Goal: Task Accomplishment & Management: Complete application form

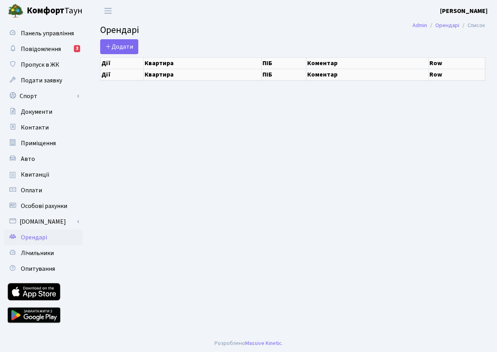
select select "25"
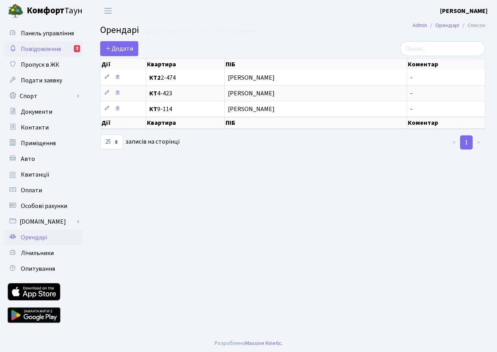
click at [48, 47] on span "Повідомлення" at bounding box center [41, 49] width 40 height 9
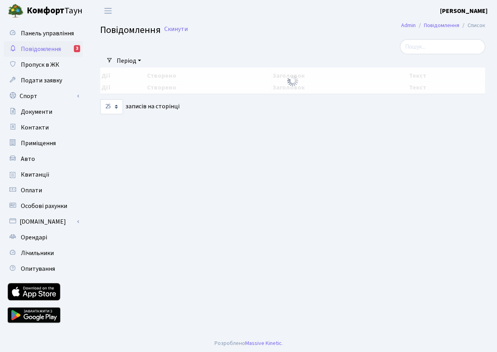
select select "25"
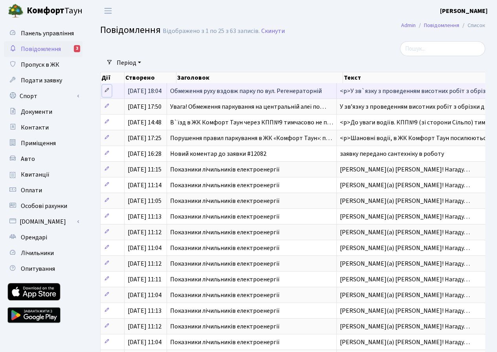
click at [107, 89] on icon at bounding box center [106, 90] width 5 height 5
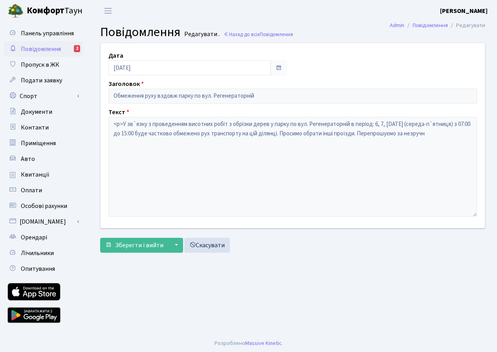
click at [54, 45] on span "Повідомлення" at bounding box center [41, 49] width 40 height 9
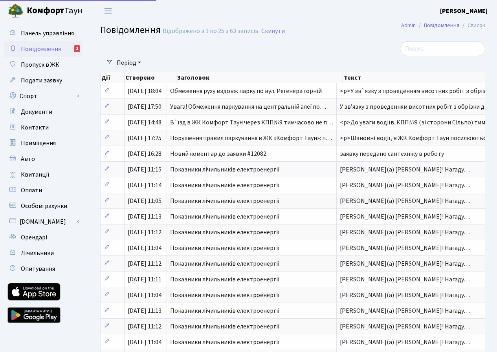
select select "25"
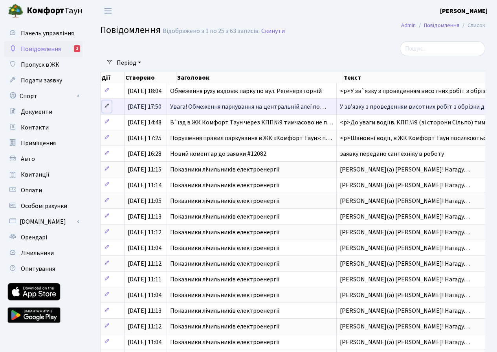
click at [102, 106] on link at bounding box center [106, 107] width 9 height 12
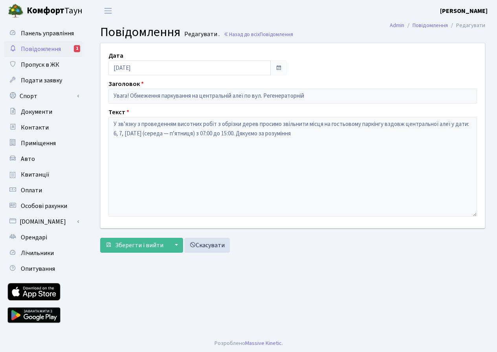
click at [49, 49] on span "Повідомлення" at bounding box center [41, 49] width 40 height 9
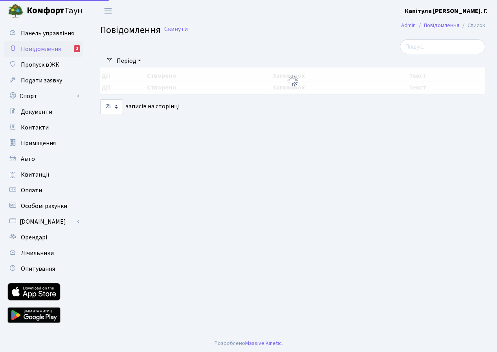
select select "25"
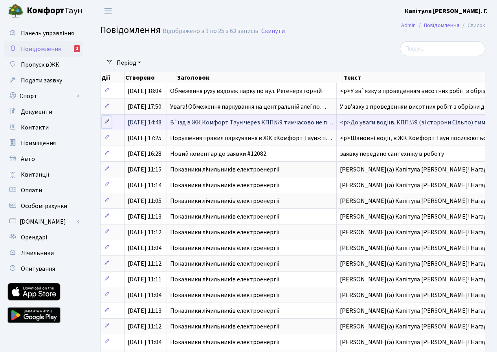
click at [107, 122] on icon at bounding box center [106, 121] width 5 height 5
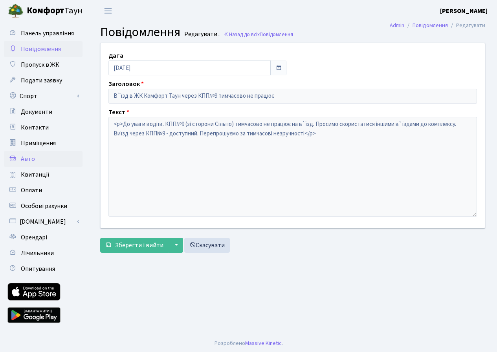
click at [44, 161] on link "Авто" at bounding box center [43, 159] width 79 height 16
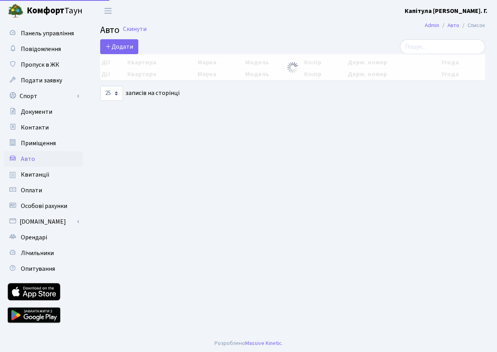
select select "25"
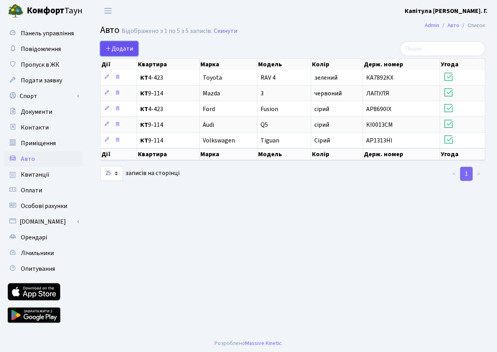
click at [115, 46] on span "Додати" at bounding box center [119, 48] width 28 height 9
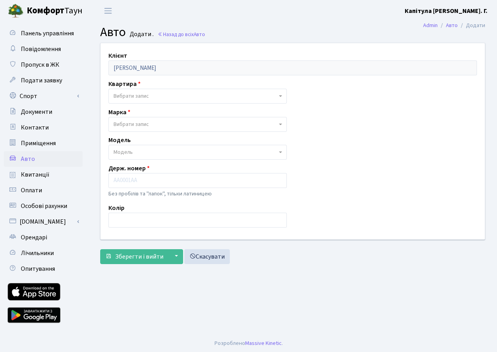
click at [280, 95] on b at bounding box center [280, 96] width 3 height 2
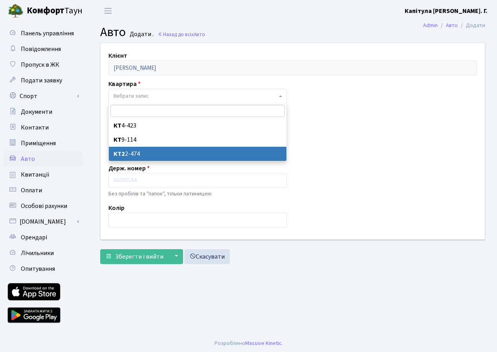
select select "53203"
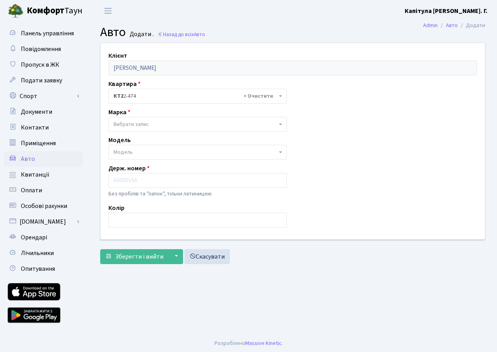
click at [280, 124] on b at bounding box center [280, 125] width 3 height 2
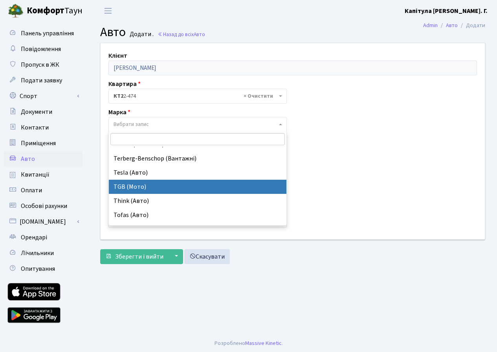
scroll to position [5928, 0]
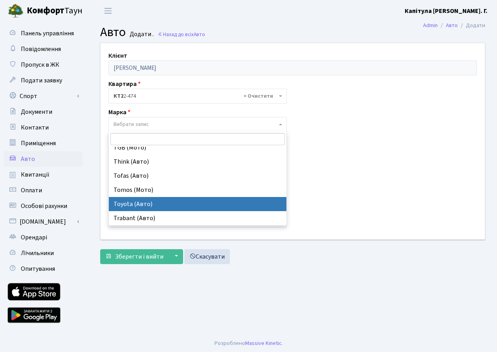
select select "130"
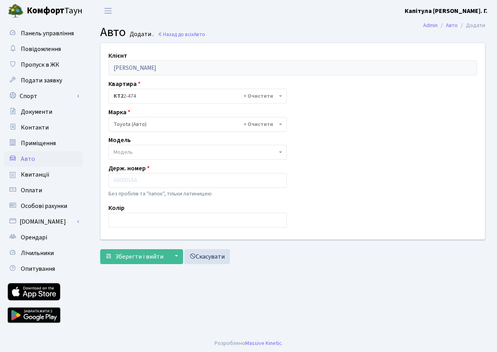
click at [280, 151] on span at bounding box center [281, 152] width 2 height 15
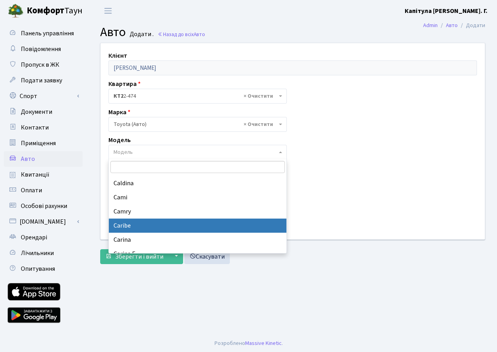
scroll to position [242, 0]
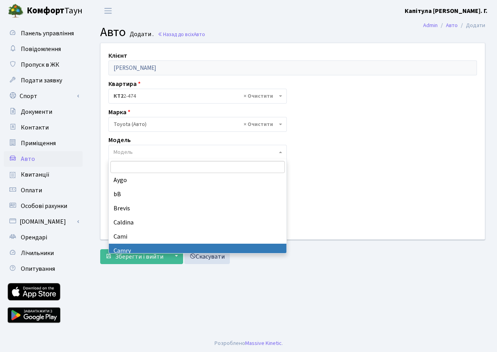
select select "2305"
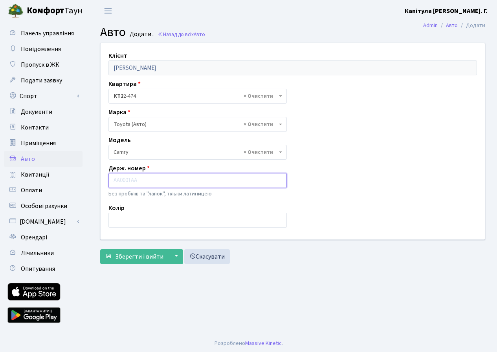
click at [149, 181] on input "text" at bounding box center [197, 180] width 178 height 15
click at [120, 179] on input "КА9664" at bounding box center [197, 180] width 178 height 15
click at [132, 180] on input "КА 9664" at bounding box center [197, 180] width 178 height 15
click at [139, 181] on input "КА 9664 ШХ" at bounding box center [197, 180] width 178 height 15
type input "КА 9664 ІХ"
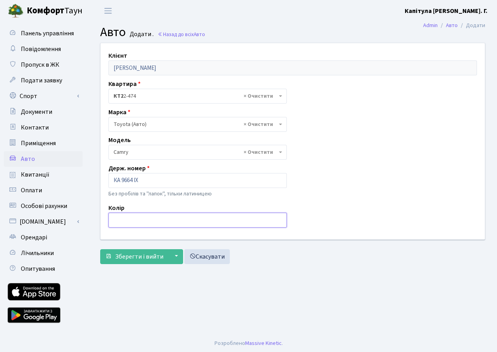
click at [141, 218] on input "text" at bounding box center [197, 220] width 178 height 15
type input "чорний"
click at [144, 256] on span "Зберегти і вийти" at bounding box center [139, 256] width 48 height 9
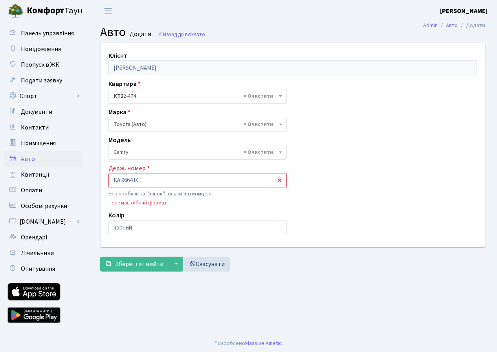
select select "2305"
click at [122, 180] on input "КА 9664 ІХ" at bounding box center [197, 180] width 178 height 15
click at [133, 180] on input "КА9664 ІХ" at bounding box center [197, 180] width 178 height 15
type input "КА9664ІХ"
click at [257, 180] on input "КА9664ІХ" at bounding box center [197, 180] width 178 height 15
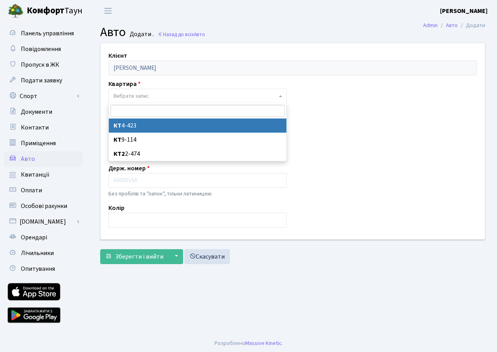
click at [143, 96] on span "Вибрати запис" at bounding box center [130, 96] width 35 height 8
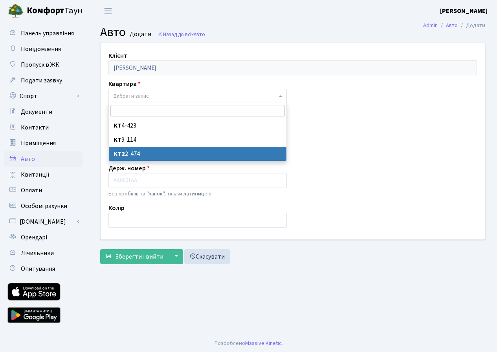
select select "53203"
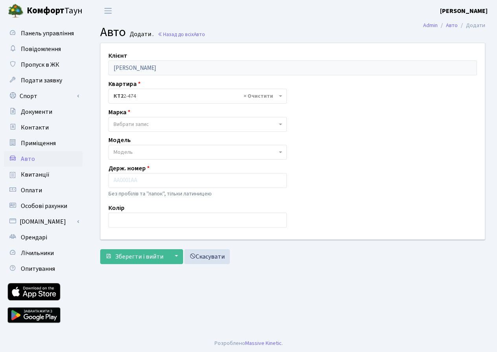
click at [133, 127] on span "Вибрати запис" at bounding box center [130, 125] width 35 height 8
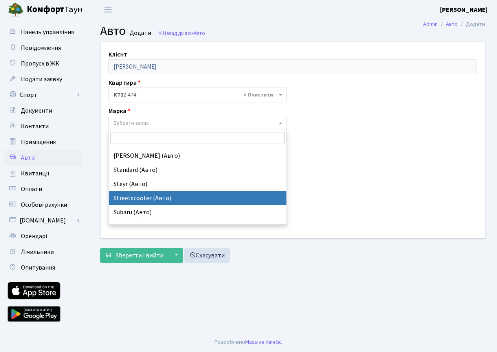
scroll to position [5928, 0]
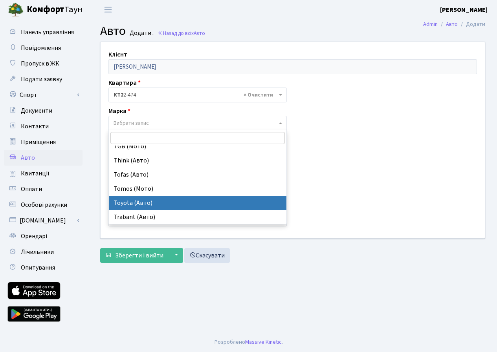
select select "130"
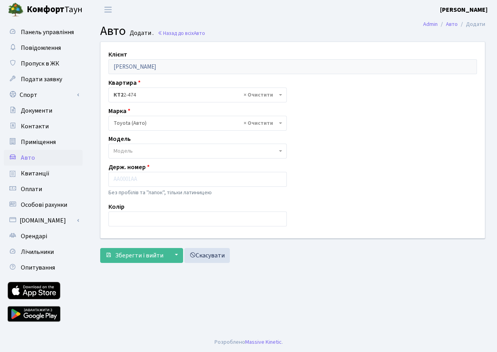
click at [283, 150] on span "Модель" at bounding box center [197, 151] width 178 height 15
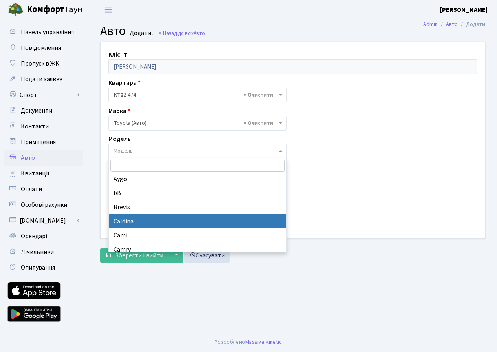
scroll to position [281, 0]
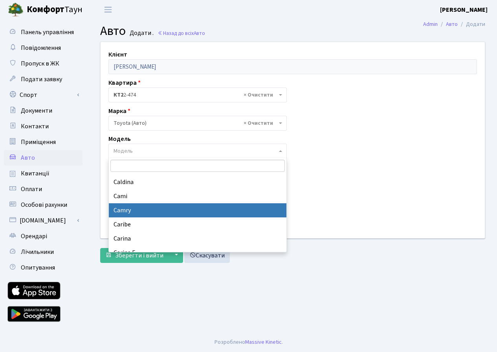
select select "2305"
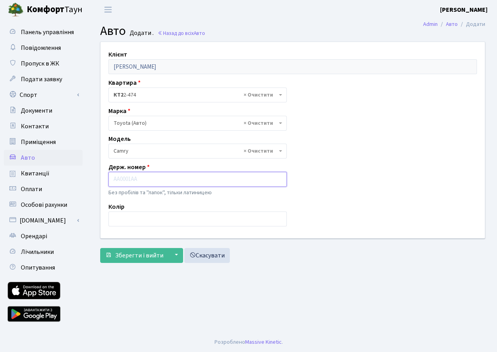
click at [136, 182] on input "text" at bounding box center [197, 179] width 178 height 15
type input "КА9664ІХ"
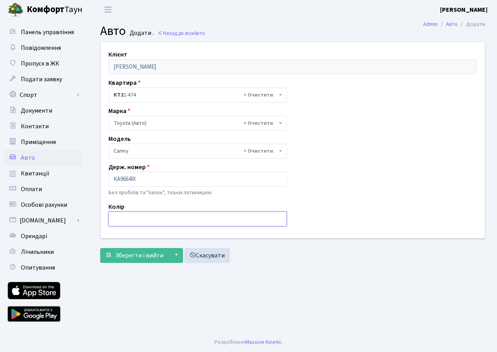
click at [123, 221] on input "text" at bounding box center [197, 219] width 178 height 15
type input "чорний"
click at [151, 258] on span "Зберегти і вийти" at bounding box center [139, 255] width 48 height 9
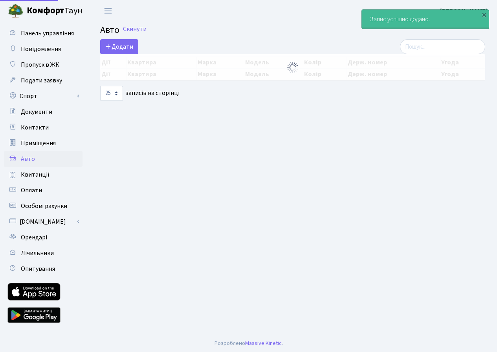
select select "25"
